Goal: Task Accomplishment & Management: Manage account settings

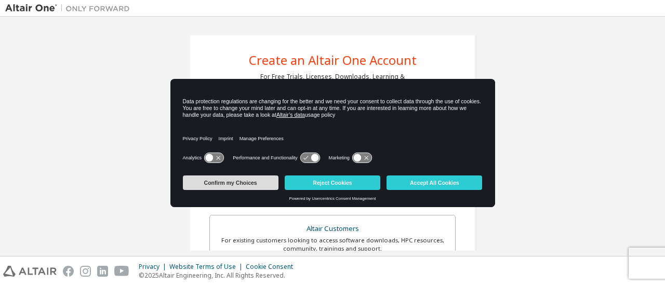
click at [274, 189] on button "Confirm my Choices" at bounding box center [231, 183] width 96 height 15
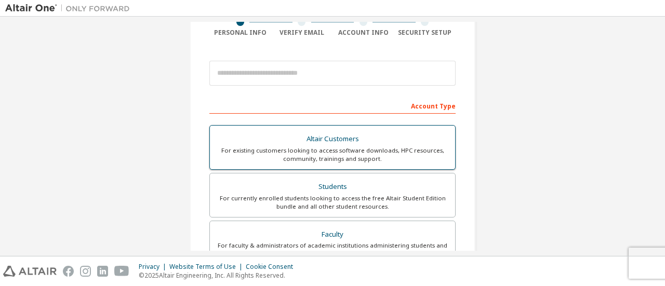
scroll to position [125, 0]
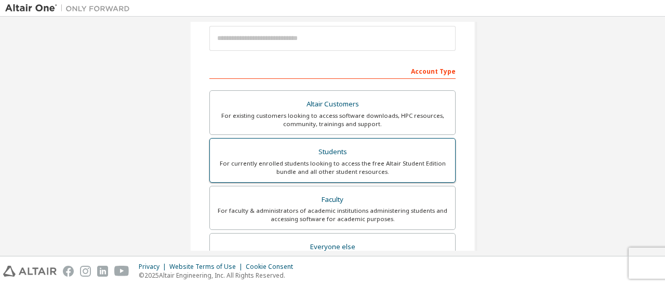
click at [318, 169] on div "For currently enrolled students looking to access the free Altair Student Editi…" at bounding box center [332, 168] width 233 height 17
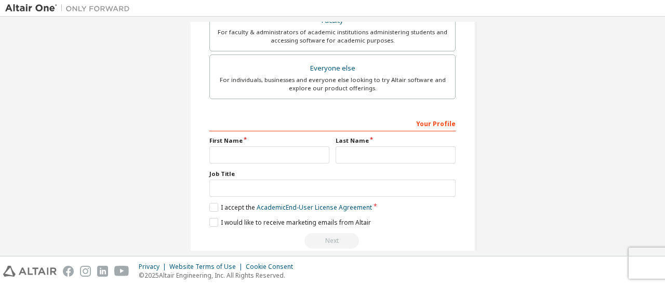
scroll to position [333, 0]
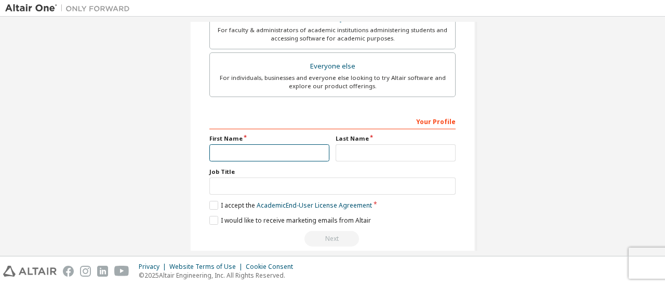
click at [294, 153] on input "text" at bounding box center [269, 152] width 120 height 17
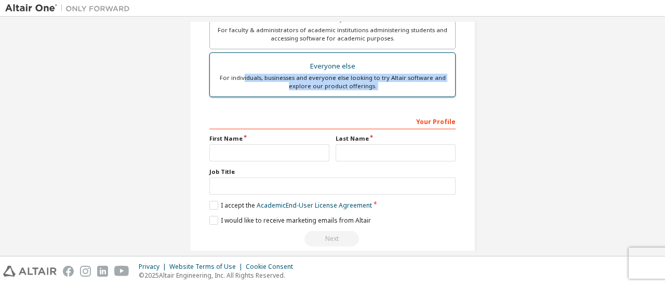
drag, startPoint x: 214, startPoint y: 102, endPoint x: 244, endPoint y: 76, distance: 39.8
click at [244, 76] on div "Account Type Academic emails outside our recognised list will require manual ve…" at bounding box center [332, 50] width 246 height 392
click at [244, 76] on div "For individuals, businesses and everyone else looking to try Altair software an…" at bounding box center [332, 82] width 233 height 17
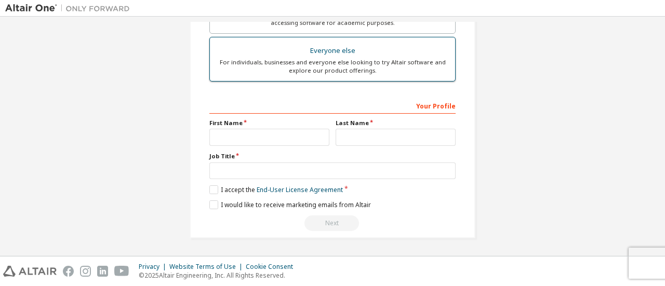
scroll to position [306, 0]
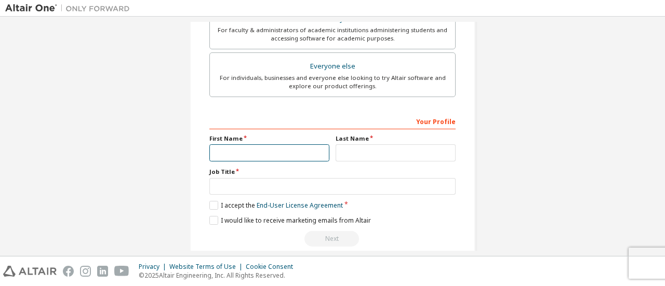
click at [226, 144] on input "text" at bounding box center [269, 152] width 120 height 17
type input "*"
type input "****"
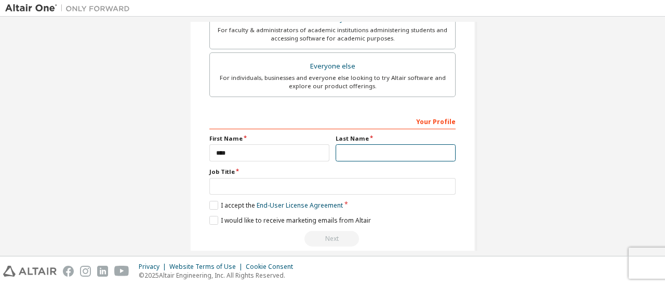
click at [359, 146] on input "text" at bounding box center [396, 152] width 120 height 17
type input "*******"
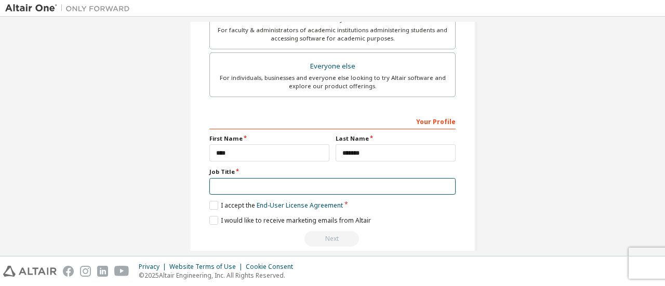
click at [267, 183] on input "text" at bounding box center [332, 186] width 246 height 17
type input "*******"
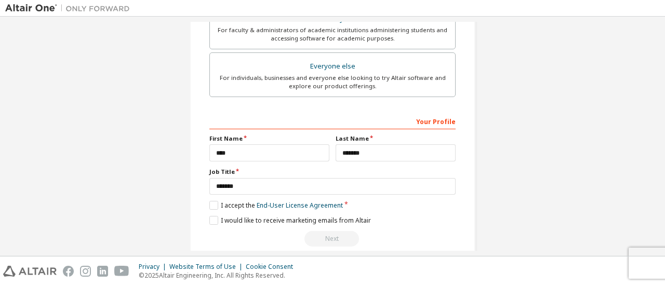
click at [210, 196] on div "Your Profile First Name **** Last Name ******* Job Title ******* Please provide…" at bounding box center [332, 180] width 246 height 135
click at [210, 201] on label "I accept the End-User License Agreement" at bounding box center [276, 205] width 134 height 9
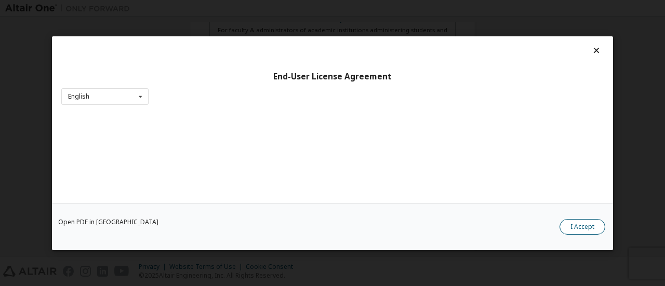
click at [584, 227] on button "I Accept" at bounding box center [583, 227] width 46 height 16
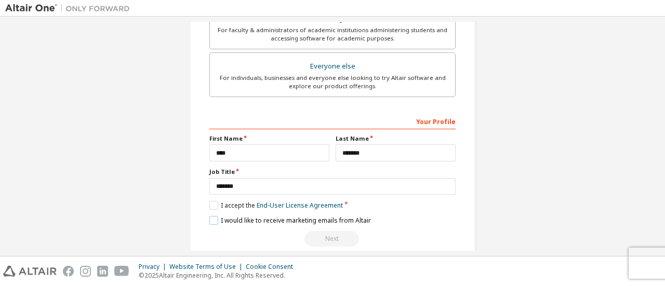
click at [212, 216] on label "I would like to receive marketing emails from Altair" at bounding box center [290, 220] width 162 height 9
click at [210, 222] on label "I would like to receive marketing emails from Altair" at bounding box center [290, 220] width 162 height 9
drag, startPoint x: 654, startPoint y: 167, endPoint x: 656, endPoint y: 153, distance: 13.6
click at [656, 153] on div "Create an Altair One Account For Free Trials, Licenses, Downloads, Learning & D…" at bounding box center [332, 136] width 655 height 229
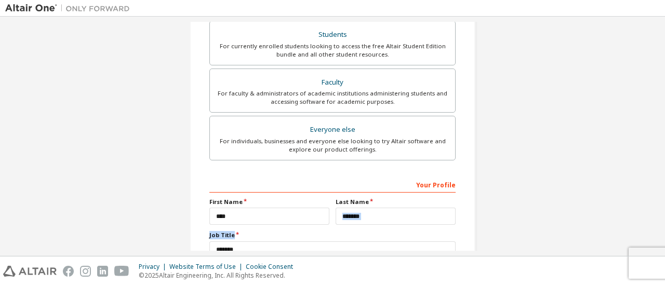
scroll to position [318, 0]
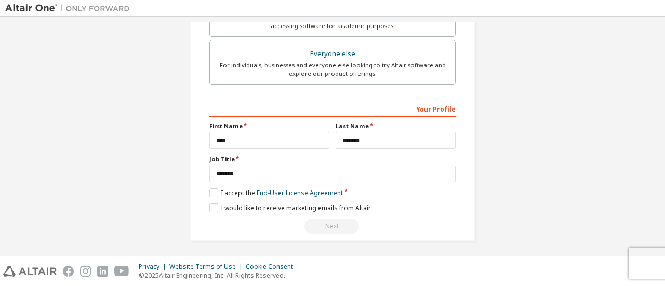
click at [316, 223] on div "Next" at bounding box center [332, 227] width 246 height 16
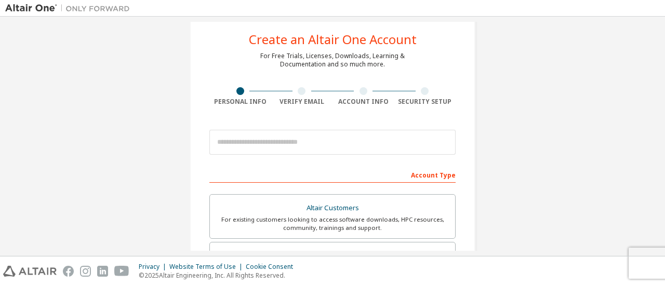
scroll to position [42, 0]
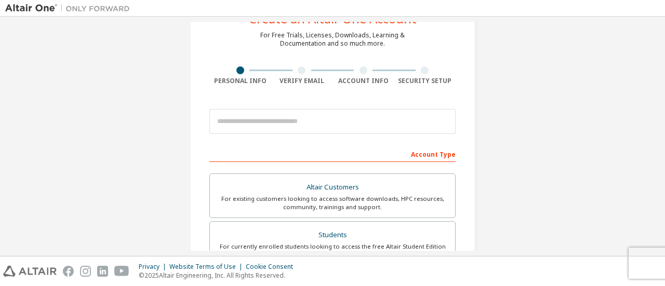
click at [300, 71] on div at bounding box center [302, 71] width 8 height 8
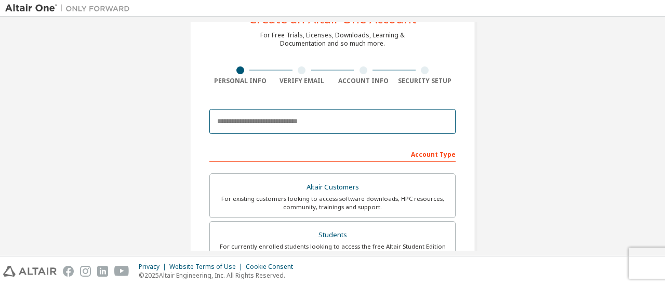
click at [287, 117] on input "email" at bounding box center [332, 121] width 246 height 25
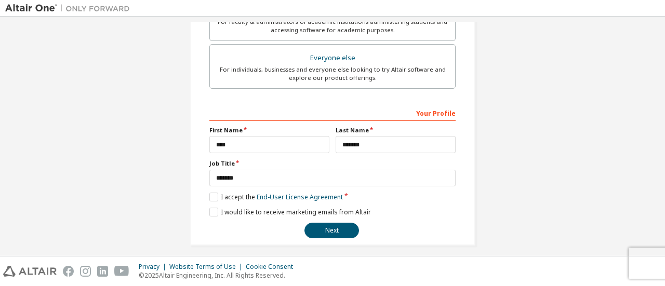
scroll to position [318, 0]
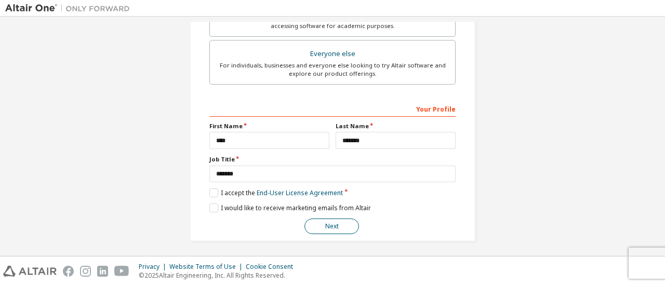
type input "**********"
click at [335, 221] on button "Next" at bounding box center [332, 227] width 55 height 16
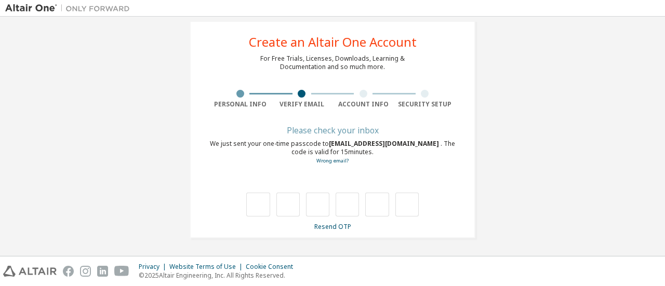
scroll to position [18, 0]
type input "*"
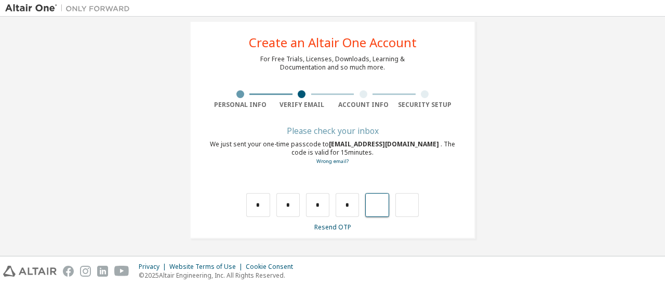
type input "*"
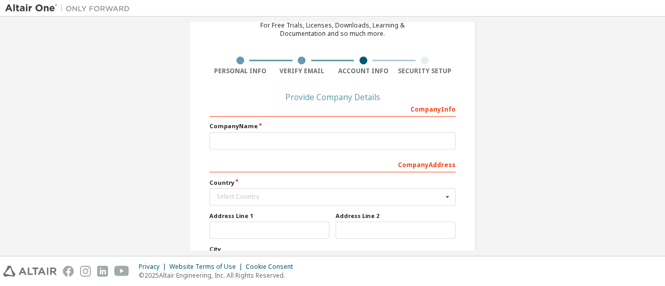
scroll to position [50, 0]
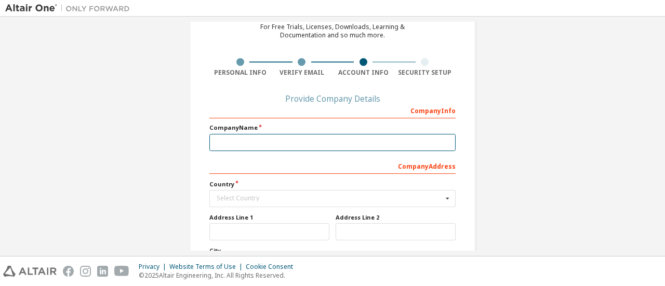
click at [320, 146] on input "text" at bounding box center [332, 142] width 246 height 17
type input "***"
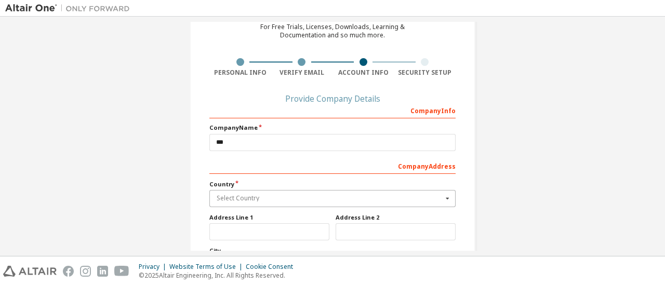
click at [294, 193] on input "text" at bounding box center [332, 199] width 245 height 16
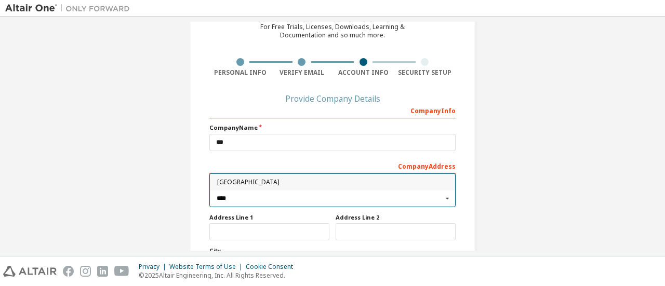
type input "****"
click at [282, 182] on span "Indonesia" at bounding box center [332, 183] width 231 height 6
type input "***"
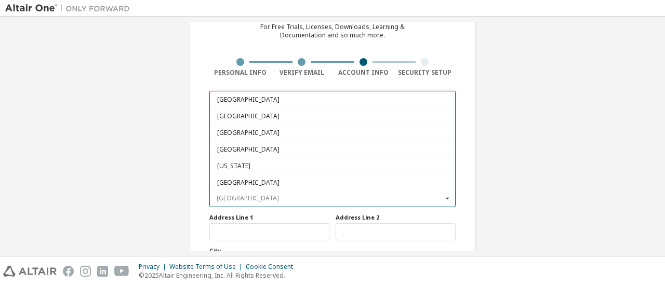
scroll to position [1571, 0]
click at [453, 204] on input "text" at bounding box center [332, 199] width 245 height 16
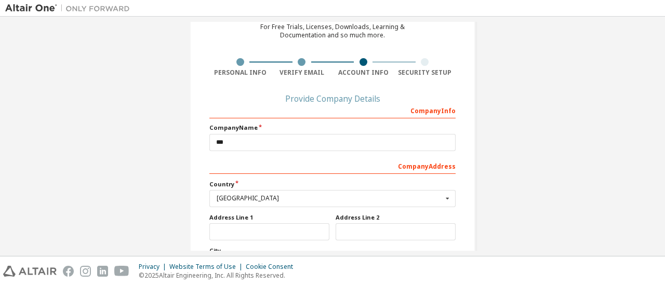
click at [482, 210] on div "Create an Altair One Account For Free Trials, Licenses, Downloads, Learning & D…" at bounding box center [332, 181] width 311 height 418
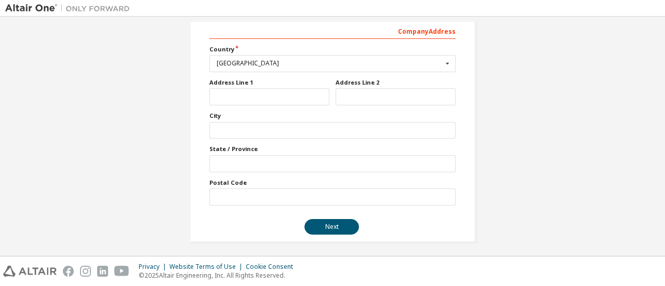
scroll to position [186, 0]
click at [336, 222] on button "Next" at bounding box center [332, 227] width 55 height 16
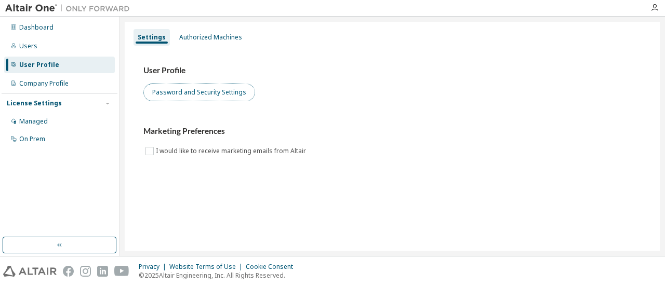
click at [212, 97] on button "Password and Security Settings" at bounding box center [199, 93] width 112 height 18
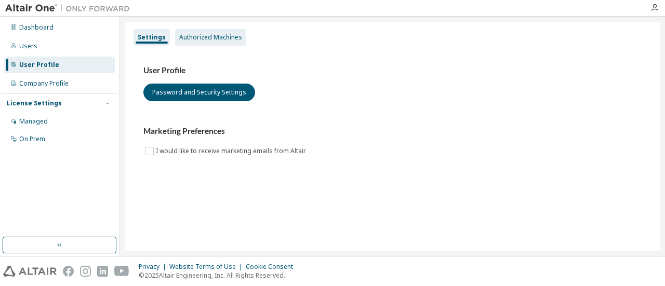
click at [192, 39] on div "Authorized Machines" at bounding box center [210, 37] width 63 height 8
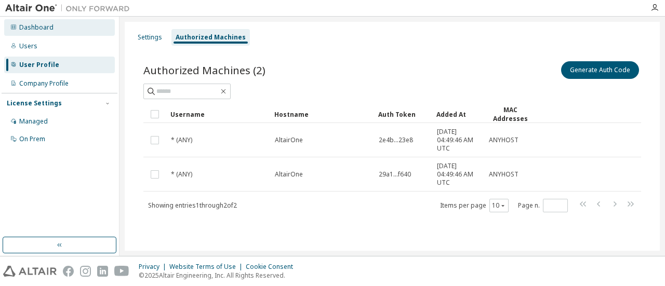
click at [40, 31] on div "Dashboard" at bounding box center [36, 27] width 34 height 8
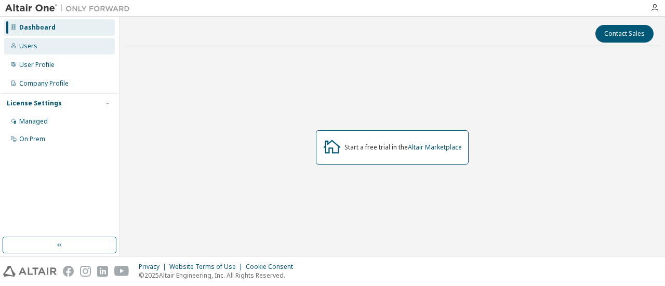
click at [36, 50] on div "Users" at bounding box center [59, 46] width 111 height 17
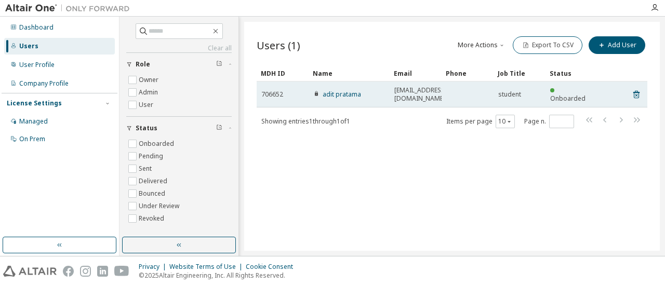
click at [402, 90] on span "akunakmku@gmail.com" at bounding box center [420, 94] width 52 height 17
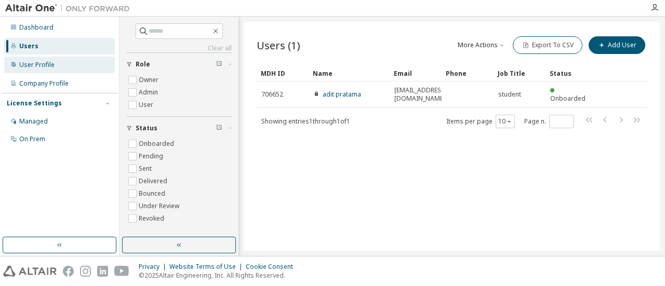
click at [41, 69] on div "User Profile" at bounding box center [36, 65] width 35 height 8
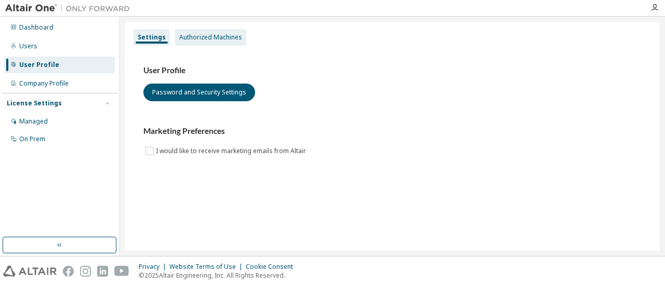
click at [198, 40] on div "Authorized Machines" at bounding box center [210, 37] width 63 height 8
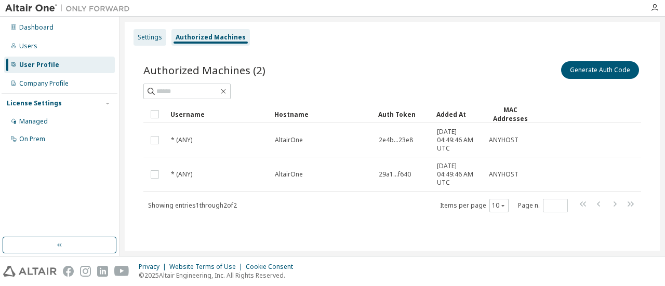
click at [155, 37] on div "Settings" at bounding box center [150, 37] width 24 height 8
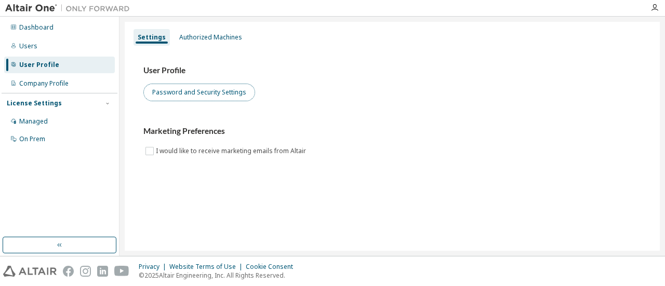
click at [184, 91] on button "Password and Security Settings" at bounding box center [199, 93] width 112 height 18
